Goal: Task Accomplishment & Management: Manage account settings

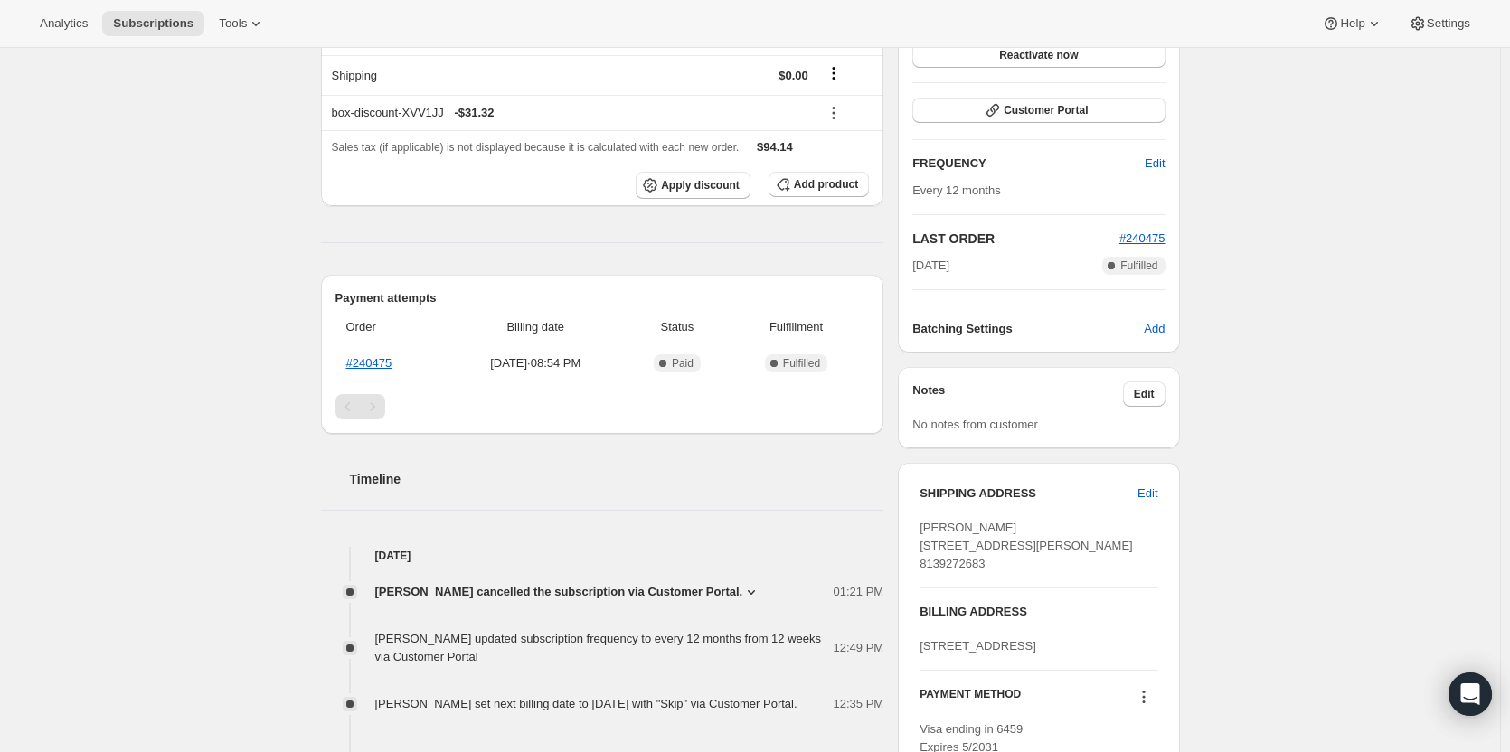
scroll to position [271, 0]
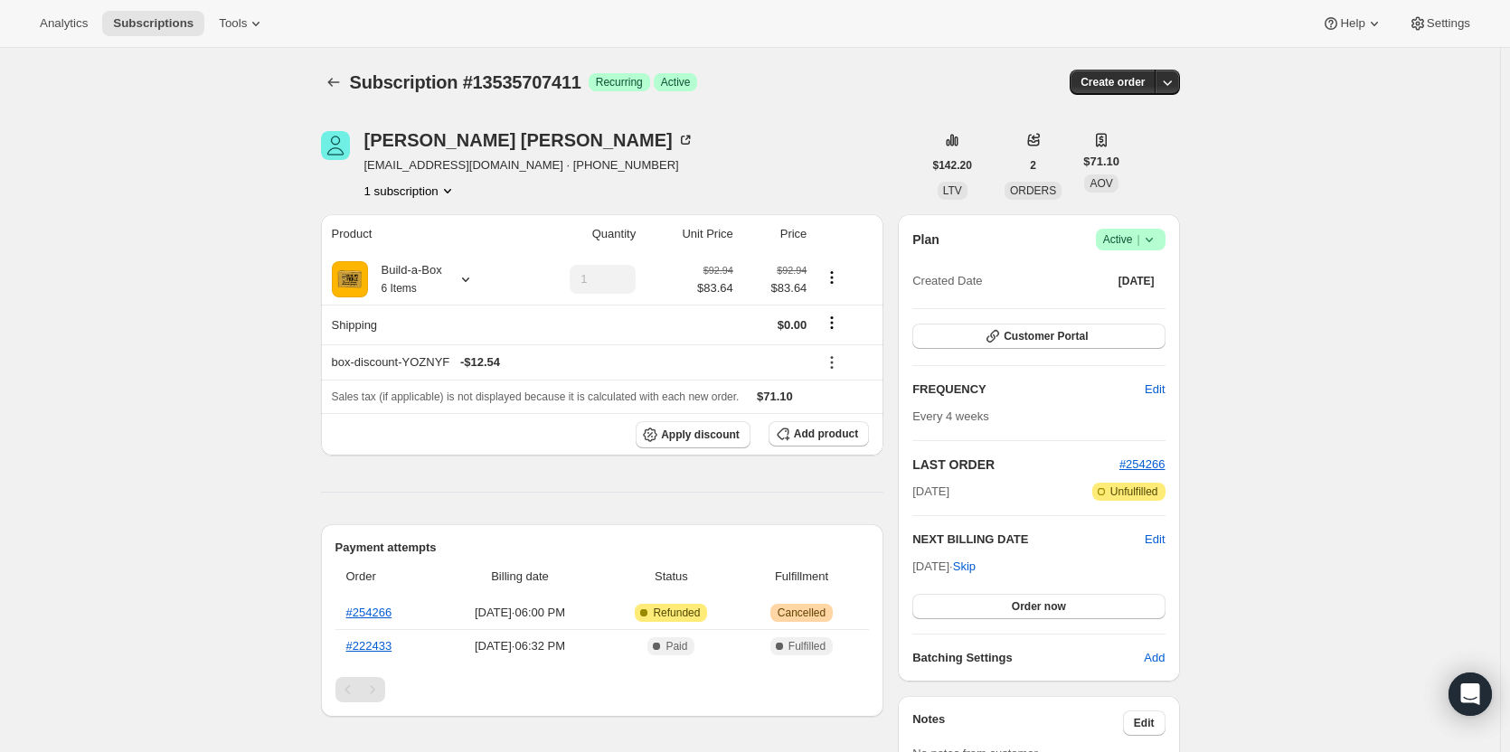
click at [1125, 241] on span "Active |" at bounding box center [1130, 240] width 55 height 18
click at [1129, 303] on span "Cancel subscription" at bounding box center [1136, 306] width 102 height 14
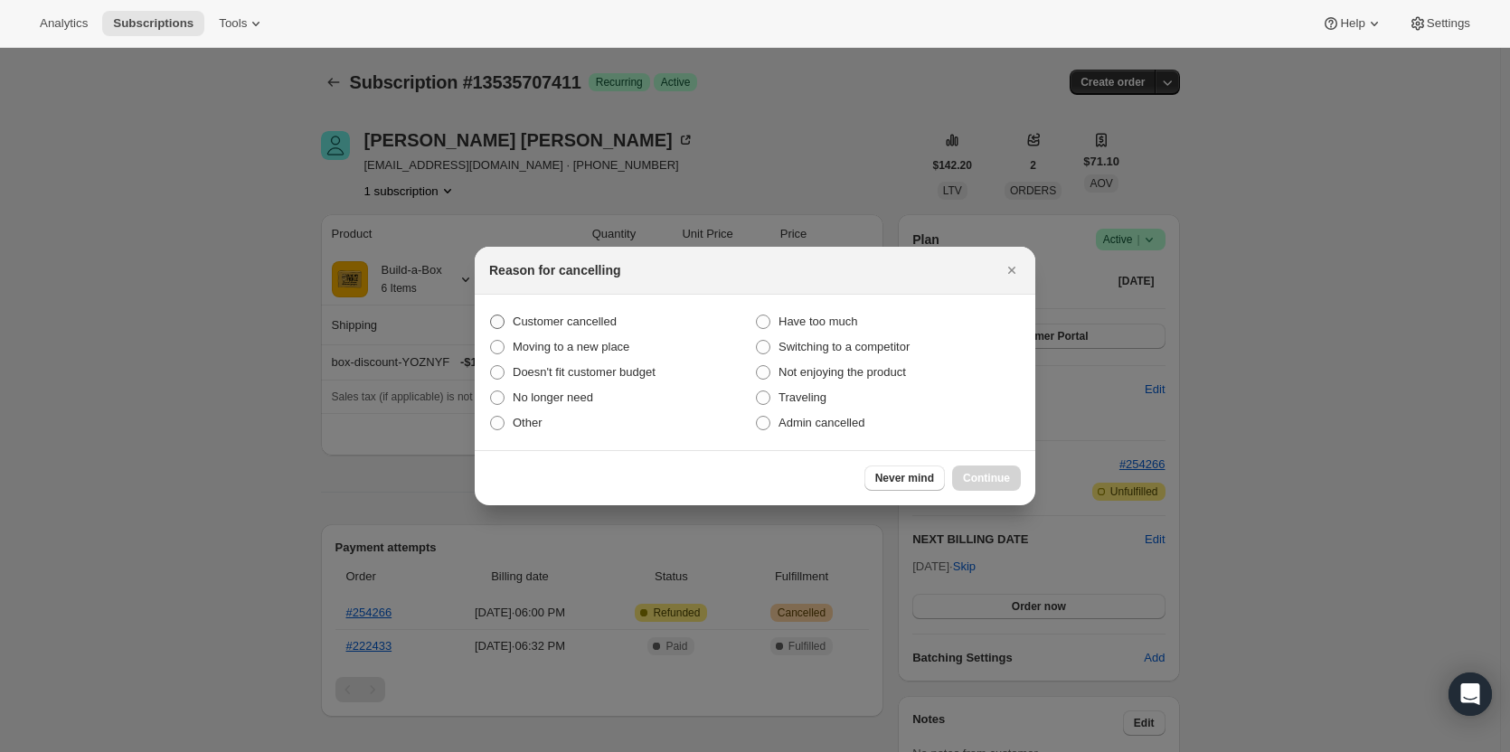
click at [532, 318] on span "Customer cancelled" at bounding box center [565, 322] width 104 height 14
click at [491, 316] on input "Customer cancelled" at bounding box center [490, 315] width 1 height 1
radio input "true"
click at [1011, 467] on button "Continue" at bounding box center [986, 478] width 69 height 25
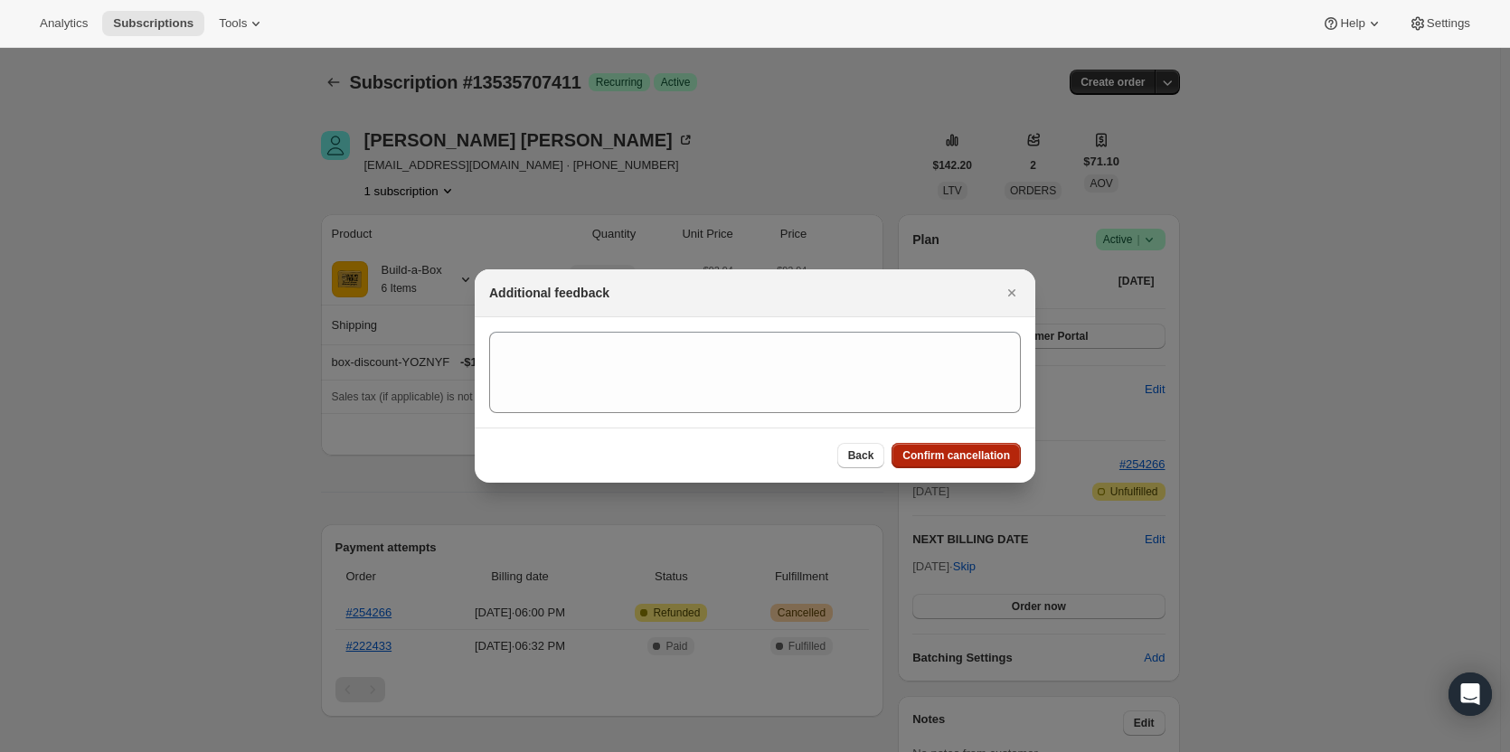
click at [991, 454] on span "Confirm cancellation" at bounding box center [956, 455] width 108 height 14
